Goal: Entertainment & Leisure: Consume media (video, audio)

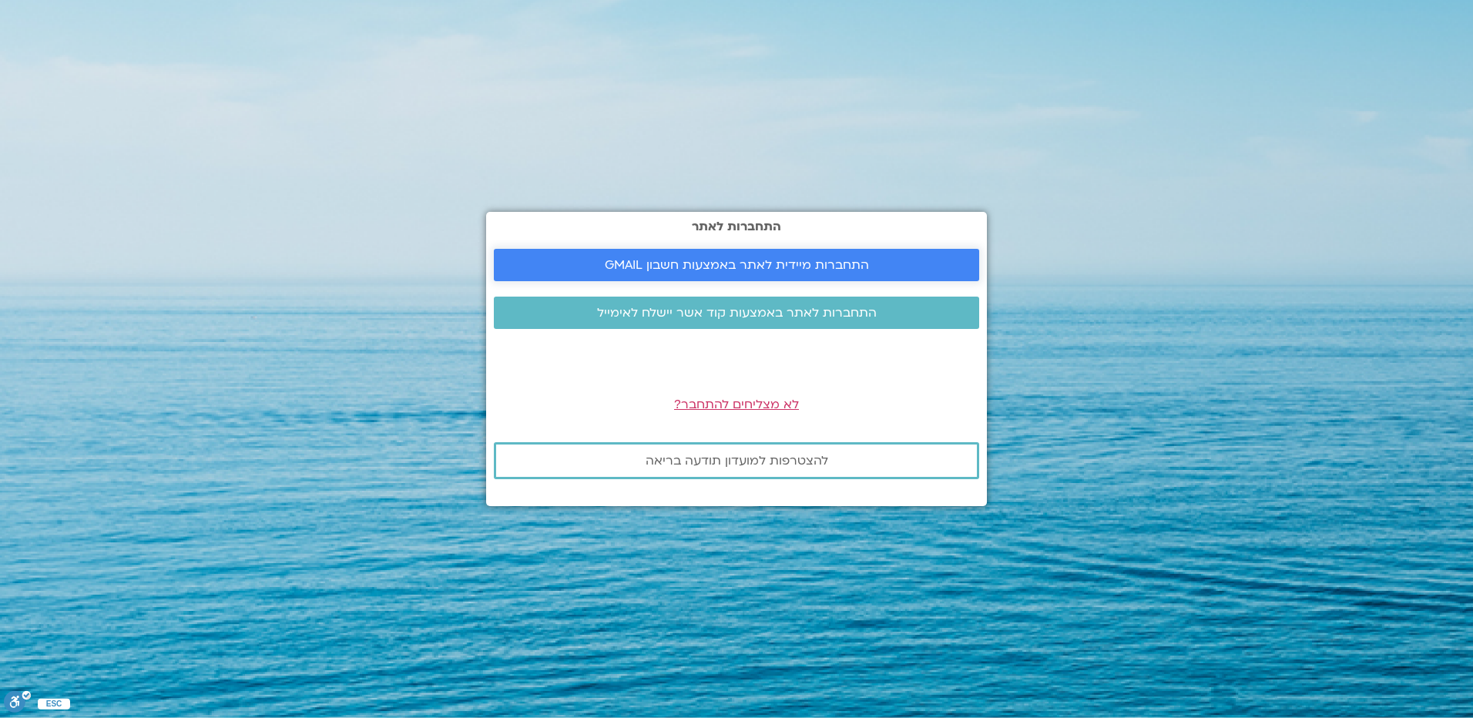
click at [690, 264] on span "התחברות מיידית לאתר באמצעות חשבון GMAIL" at bounding box center [737, 265] width 264 height 14
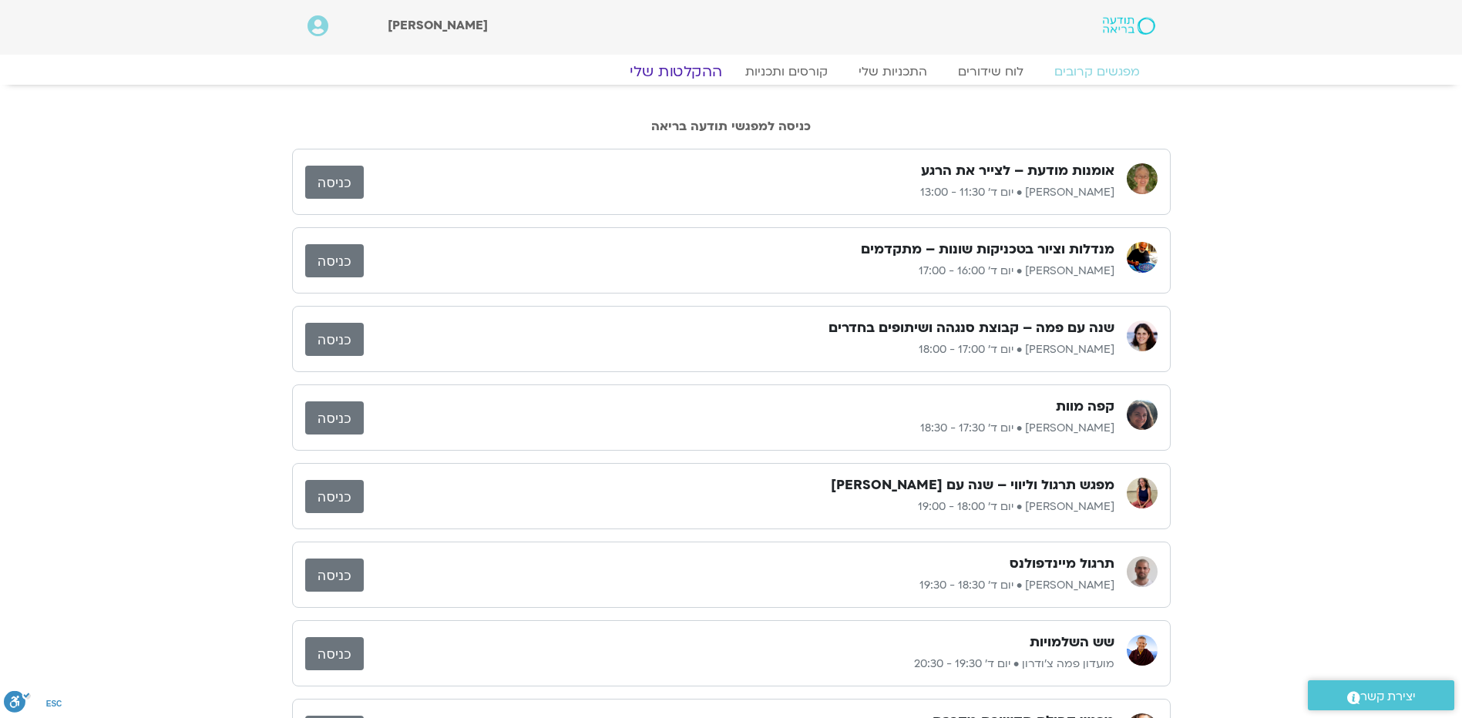
click at [672, 71] on link "ההקלטות שלי" at bounding box center [675, 71] width 129 height 18
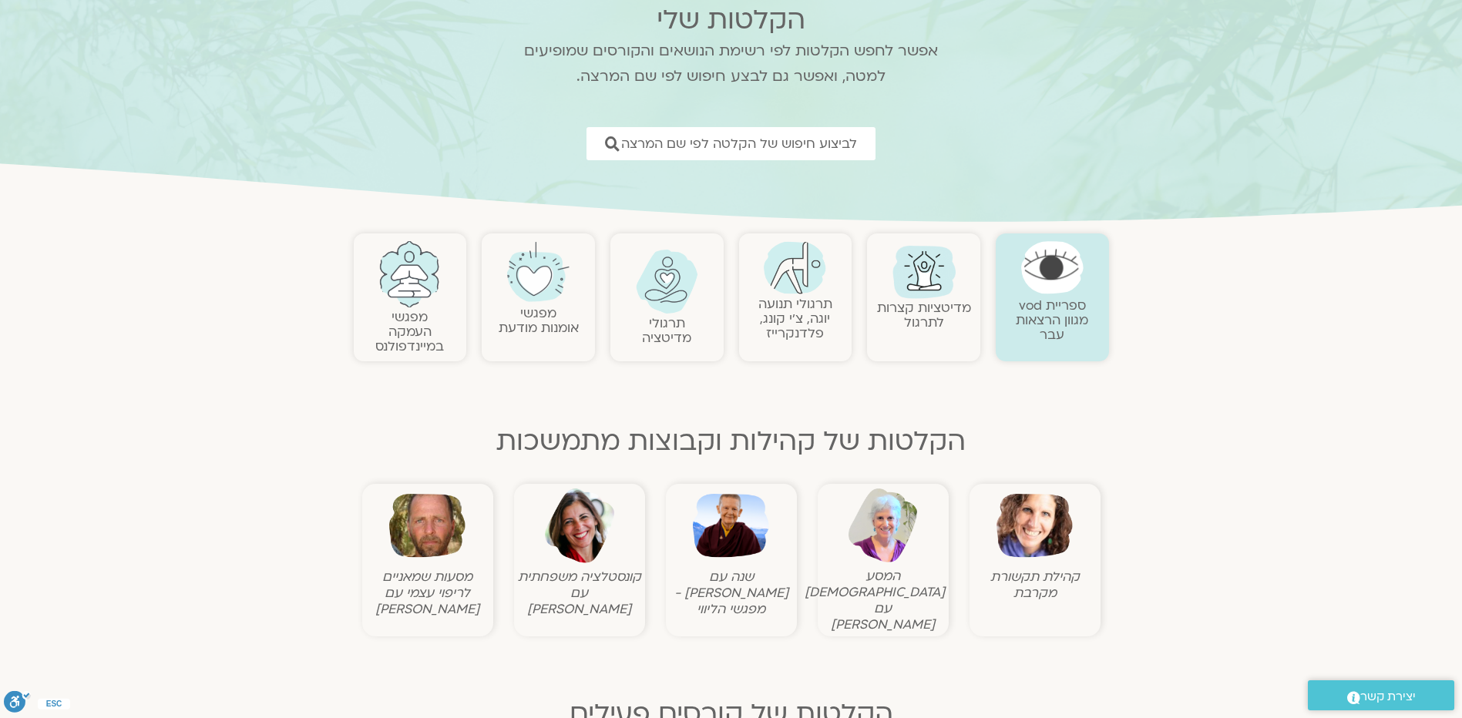
scroll to position [154, 0]
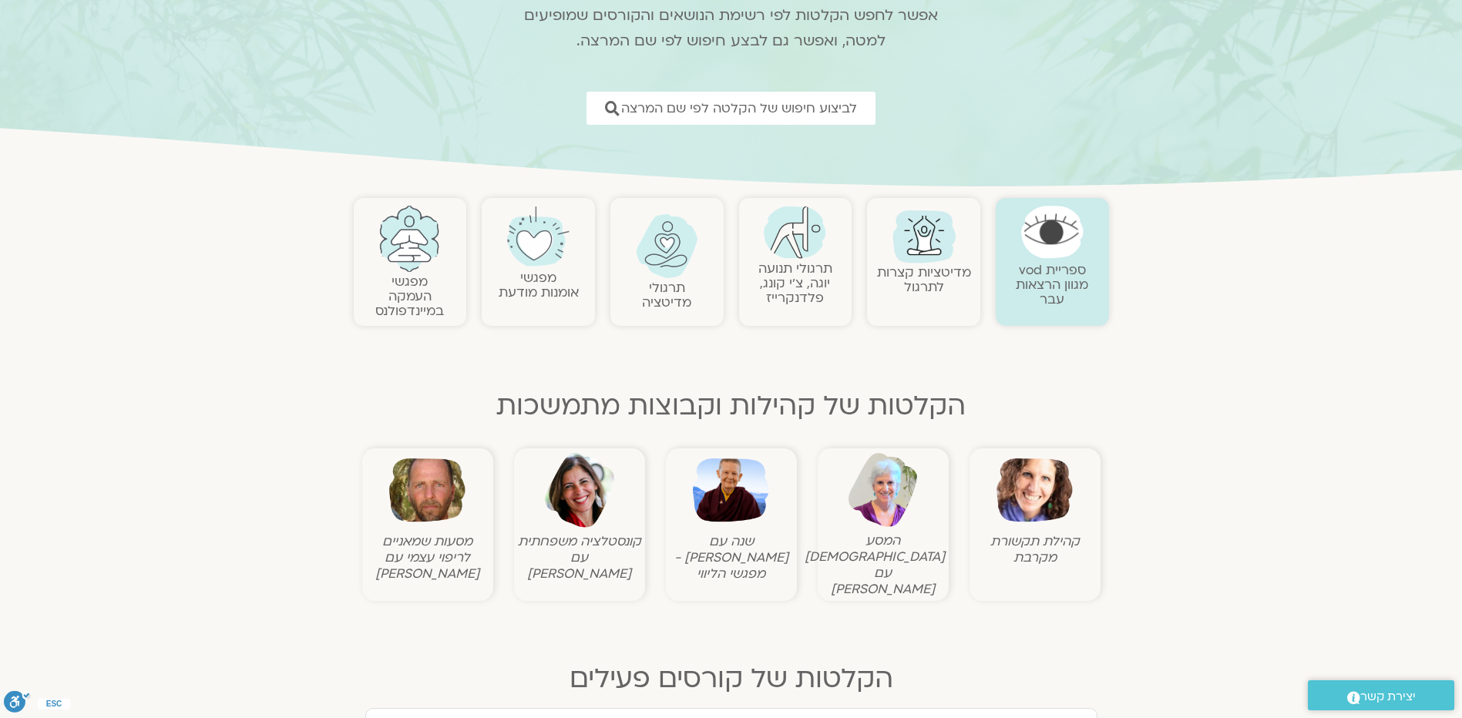
click at [734, 513] on img at bounding box center [731, 490] width 76 height 76
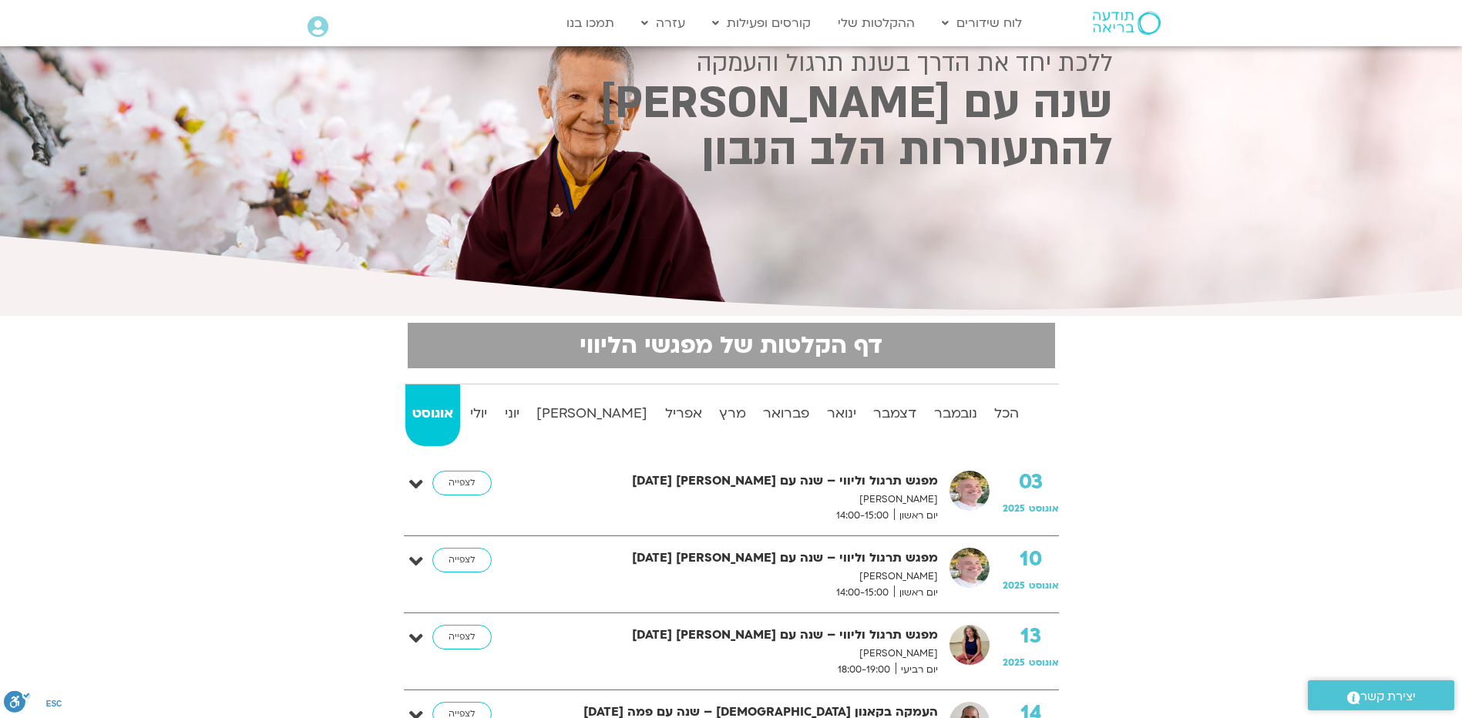
scroll to position [154, 0]
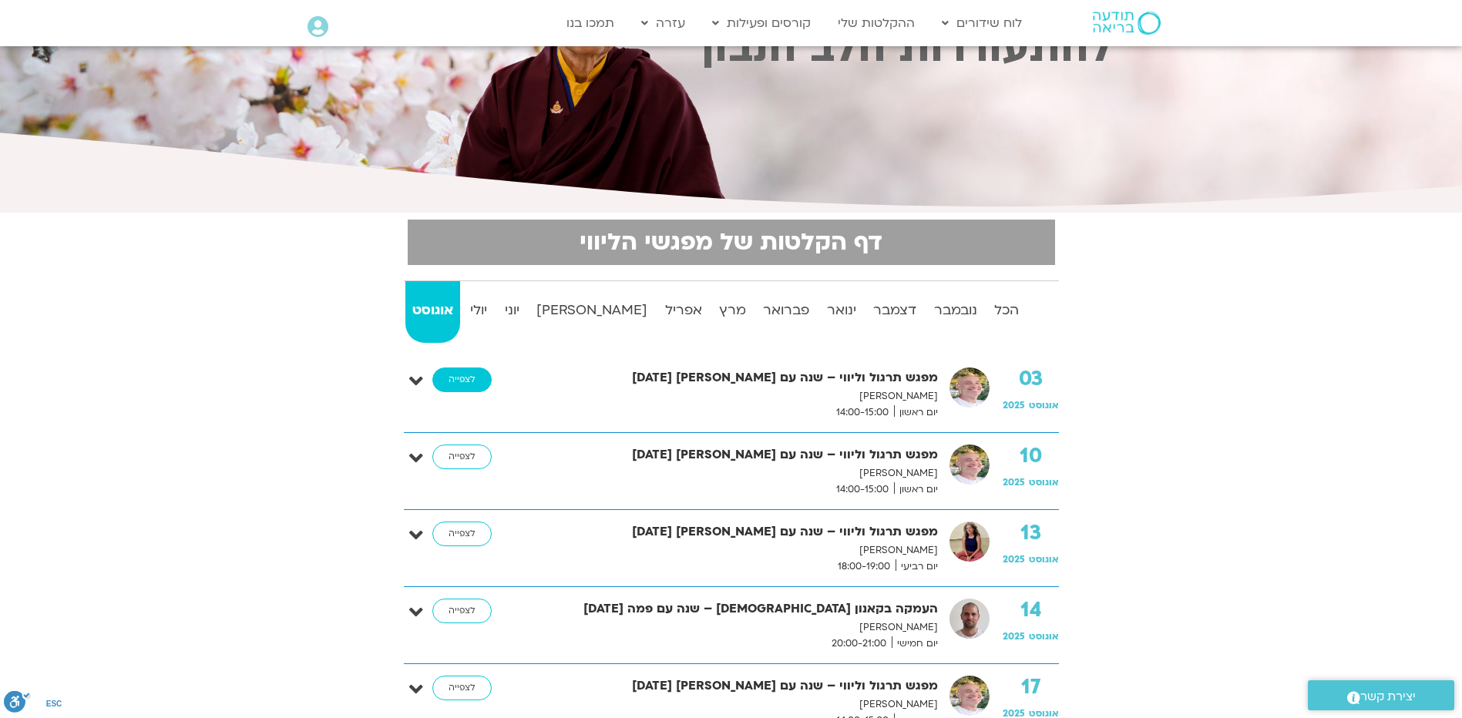
click at [462, 373] on link "לצפייה" at bounding box center [461, 380] width 59 height 25
